Goal: Find specific page/section: Find specific page/section

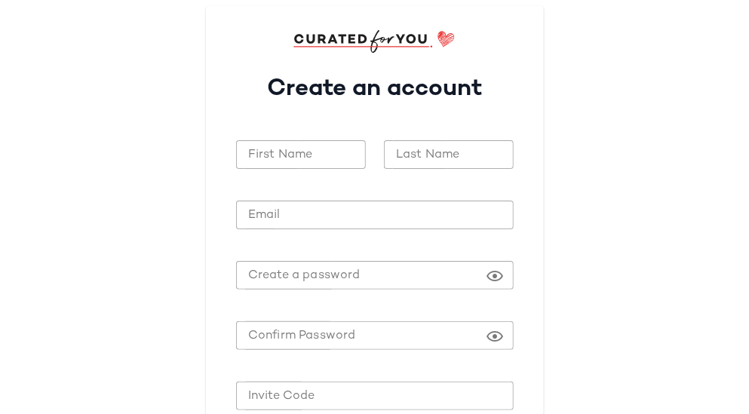
scroll to position [144, 0]
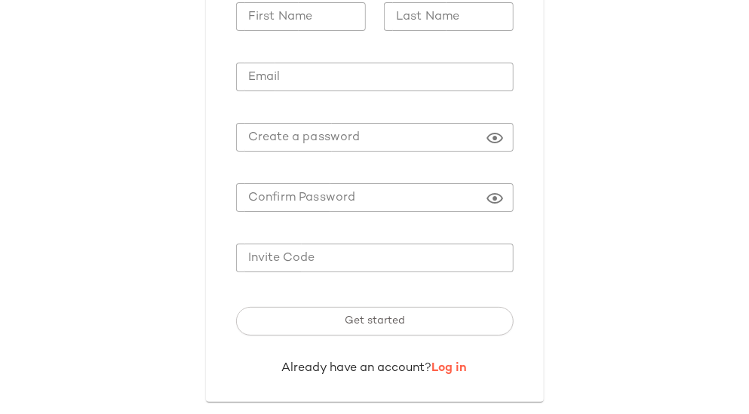
type input "**********"
click at [450, 365] on link "Log in" at bounding box center [449, 368] width 35 height 13
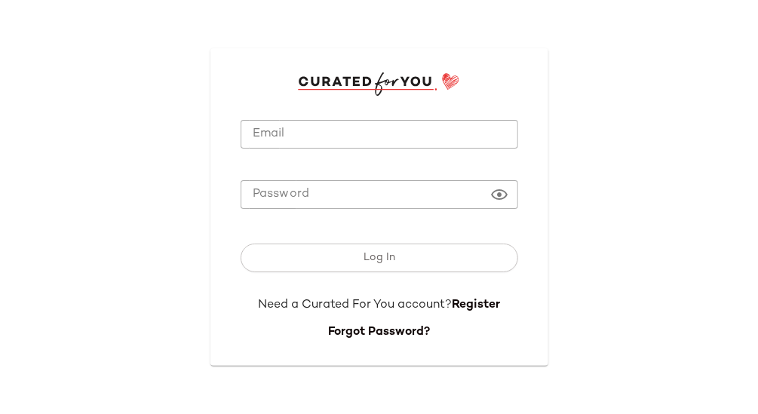
type input "**********"
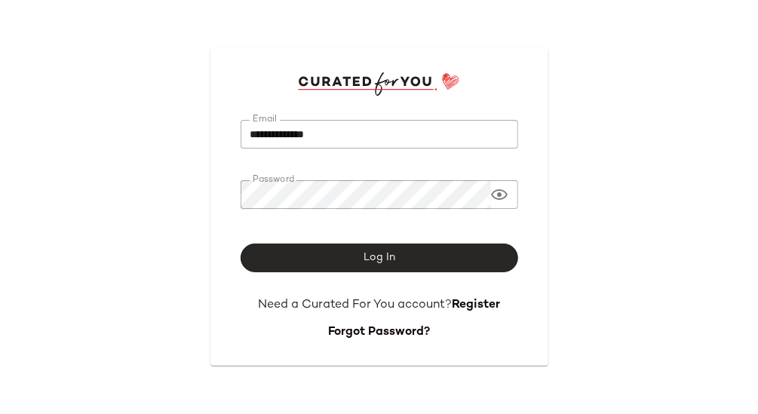
click at [361, 269] on button "Log In" at bounding box center [380, 258] width 278 height 29
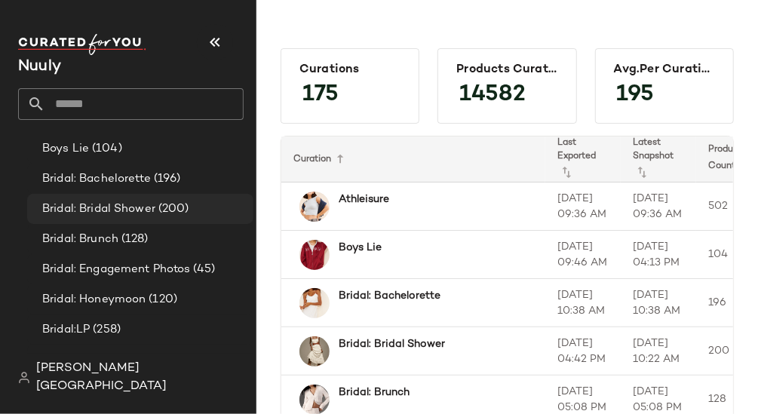
scroll to position [69, 0]
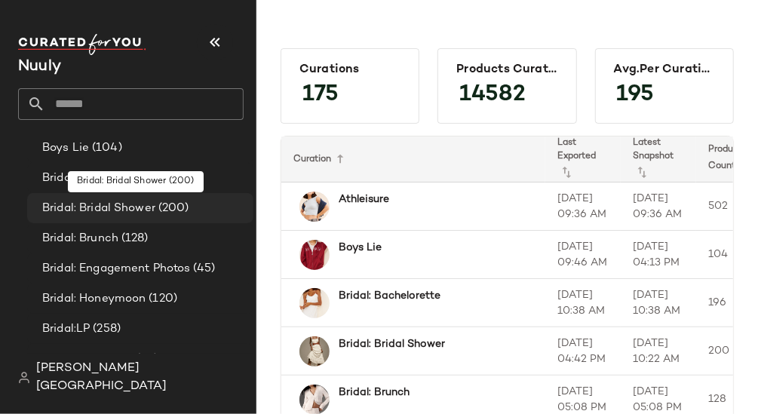
click at [100, 203] on span "Bridal: Bridal Shower" at bounding box center [98, 208] width 113 height 17
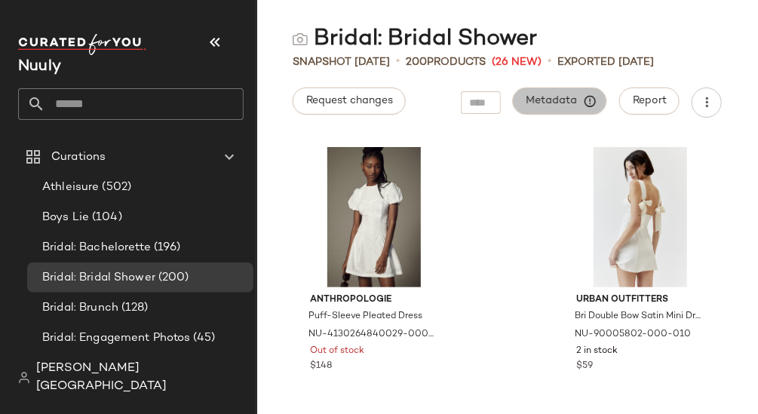
click at [548, 101] on span "Metadata" at bounding box center [560, 101] width 69 height 14
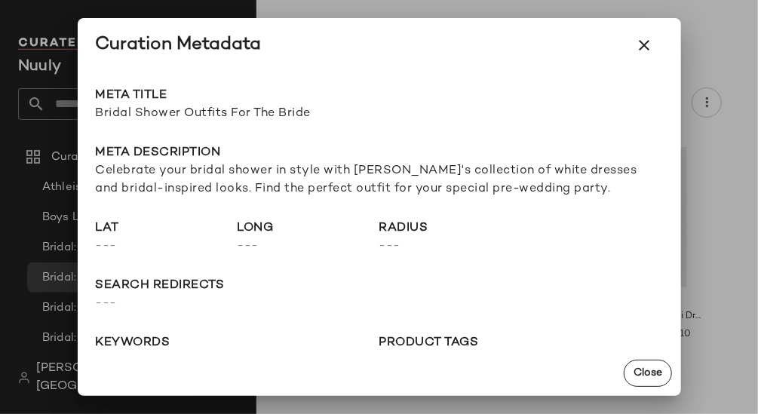
scroll to position [127, 0]
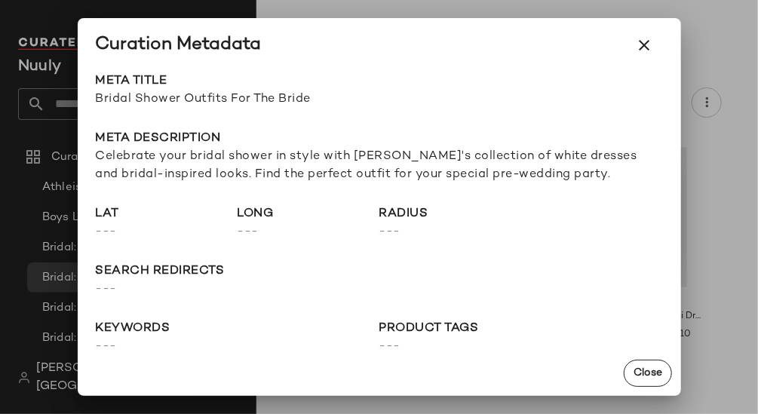
click at [204, 158] on span "Celebrate your bridal shower in style with [PERSON_NAME]'s collection of white …" at bounding box center [379, 166] width 567 height 36
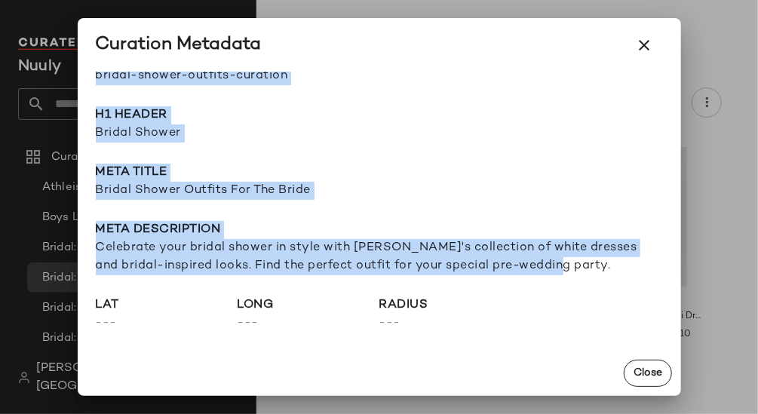
scroll to position [0, 0]
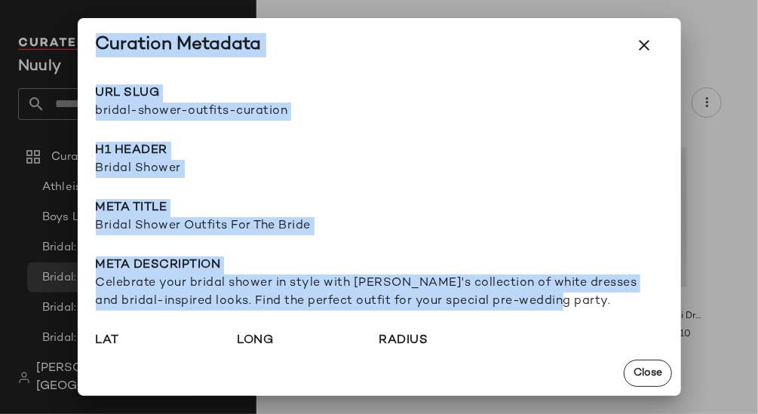
drag, startPoint x: 440, startPoint y: 266, endPoint x: 189, endPoint y: 121, distance: 289.3
click at [98, 41] on div "Curation Metadata URL Slug bridal-shower-outfits-curation Go to Shop H1 Header …" at bounding box center [379, 207] width 603 height 378
click at [137, 104] on span "bridal-shower-outfits-curation" at bounding box center [238, 112] width 284 height 18
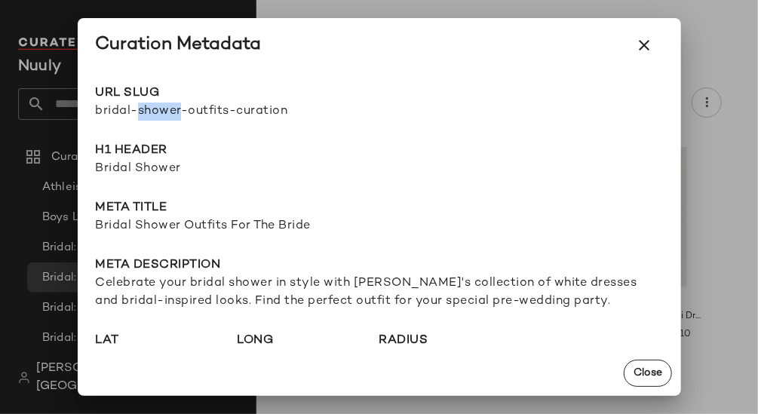
click at [137, 104] on span "bridal-shower-outfits-curation" at bounding box center [238, 112] width 284 height 18
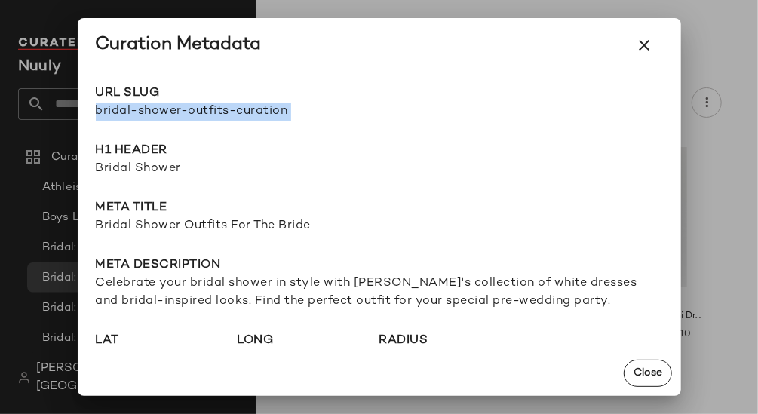
click at [137, 104] on span "bridal-shower-outfits-curation" at bounding box center [238, 112] width 284 height 18
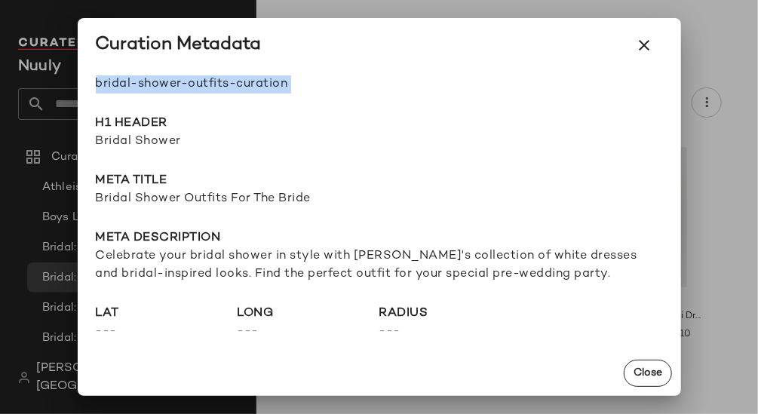
scroll to position [21, 0]
